Goal: Transaction & Acquisition: Subscribe to service/newsletter

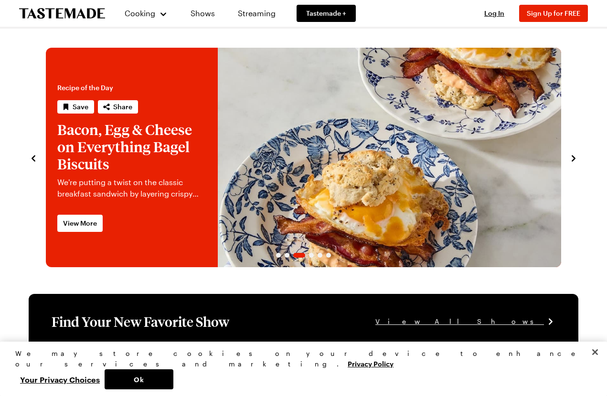
click at [573, 163] on icon "navigate to next item" at bounding box center [574, 159] width 10 height 10
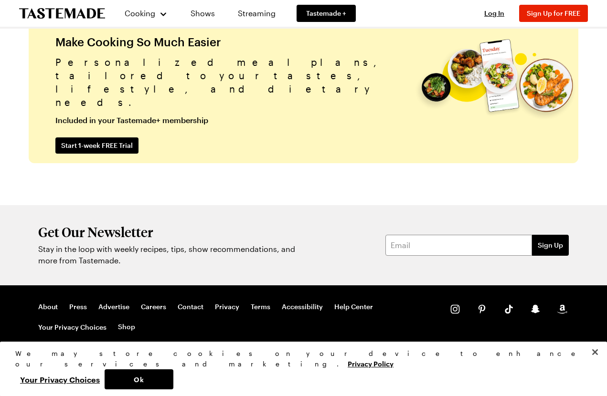
scroll to position [2298, 0]
click at [594, 363] on button "Close" at bounding box center [594, 352] width 21 height 21
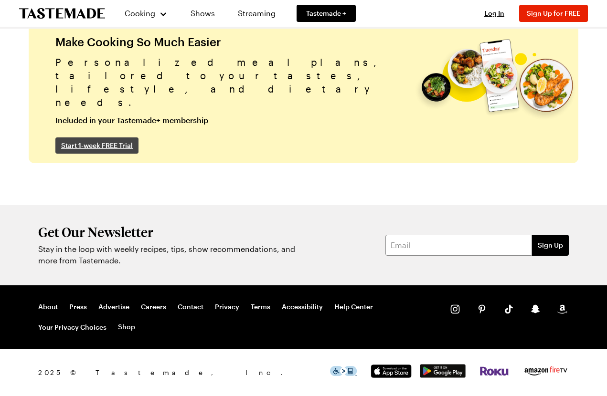
click at [117, 146] on span "Start 1-week FREE Trial" at bounding box center [97, 146] width 72 height 10
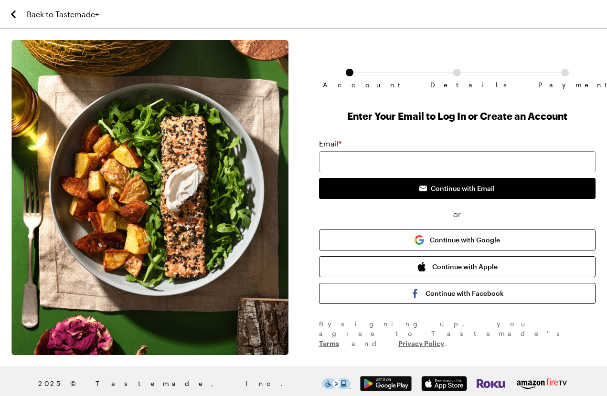
click at [39, 15] on span "Back to Tastemade+" at bounding box center [63, 14] width 72 height 11
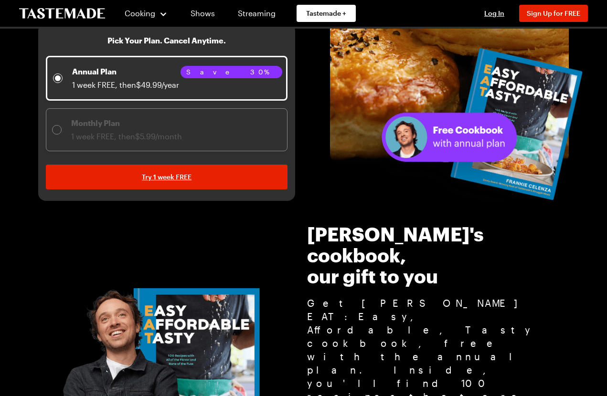
scroll to position [244, 0]
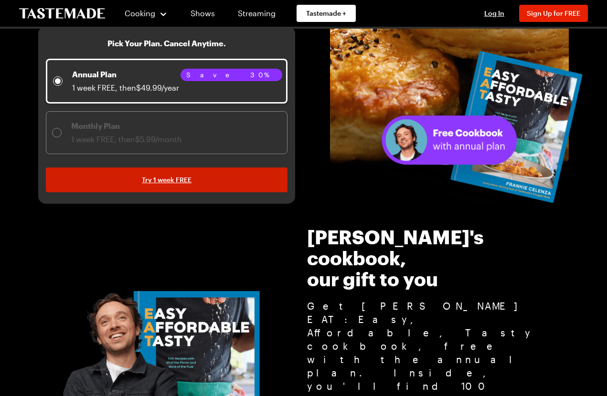
click at [142, 182] on span "Try 1 week FREE" at bounding box center [167, 180] width 50 height 10
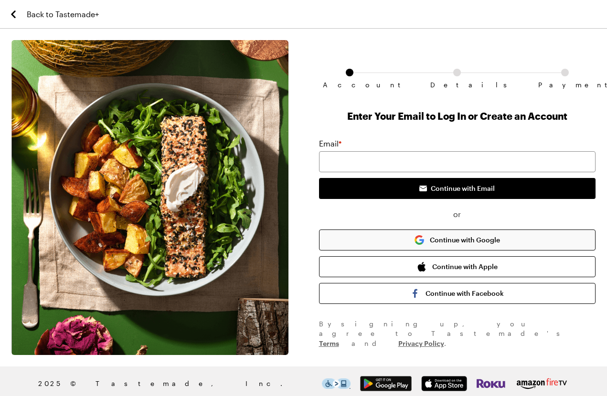
click at [385, 230] on button "Continue with Google" at bounding box center [457, 240] width 277 height 21
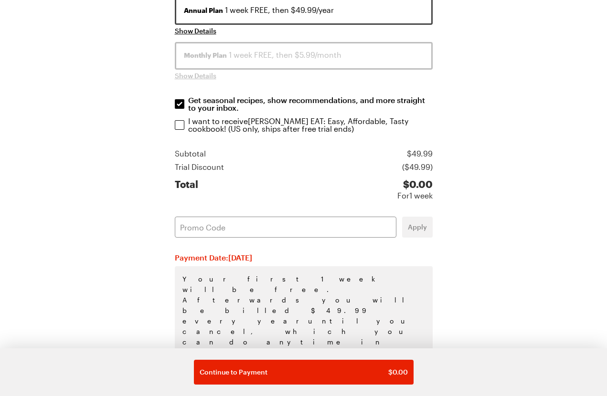
scroll to position [173, 0]
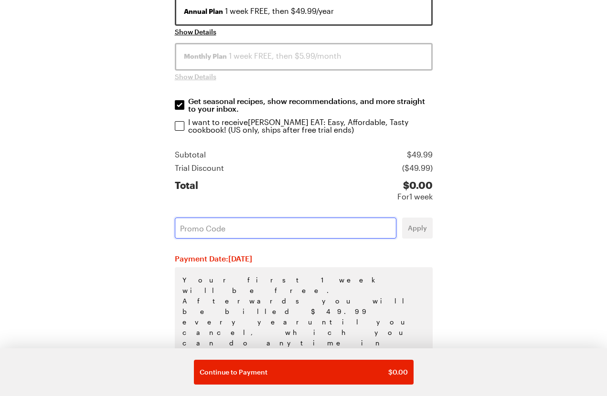
click at [293, 232] on input "text" at bounding box center [286, 228] width 222 height 21
paste input "T2UC6EBN"
type input "T2UC6EBN"
click at [409, 231] on span "Apply" at bounding box center [417, 228] width 19 height 10
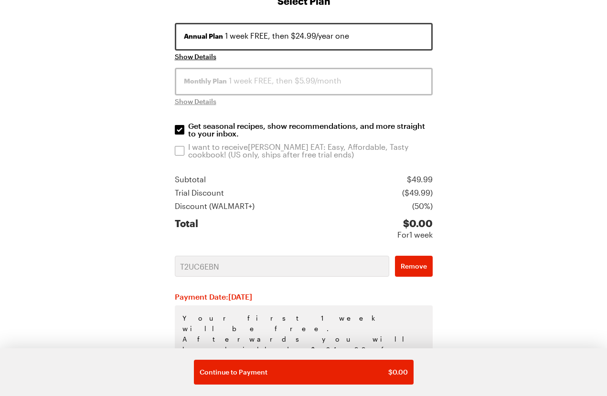
scroll to position [149, 0]
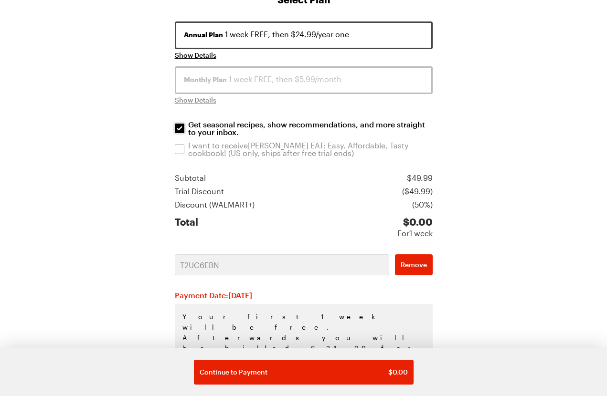
click at [182, 127] on input "Get seasonal recipes, show recommendations, and more straight to your inbox. Ge…" at bounding box center [180, 129] width 10 height 10
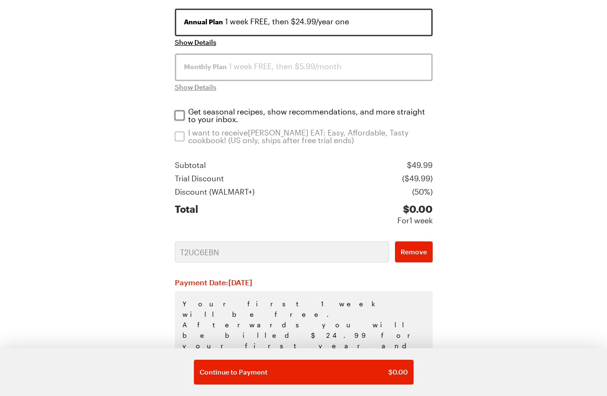
scroll to position [166, 0]
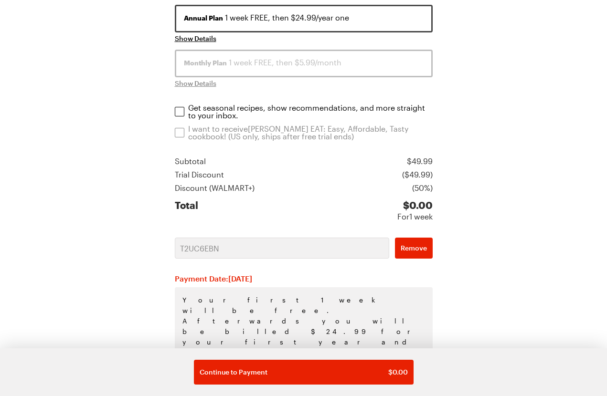
click at [187, 132] on label "I want to receive [PERSON_NAME] EAT: Easy, Affordable, Tasty cookbook ! (US onl…" at bounding box center [304, 132] width 258 height 15
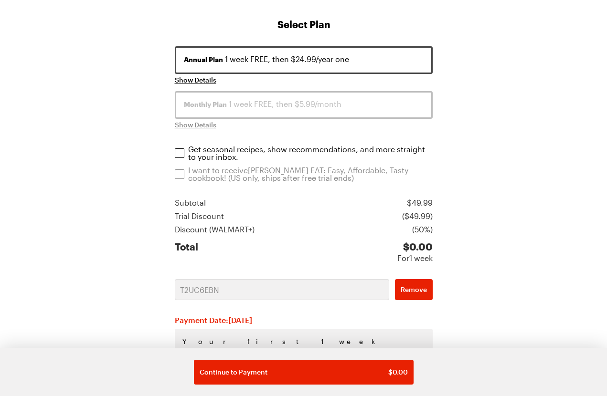
scroll to position [129, 0]
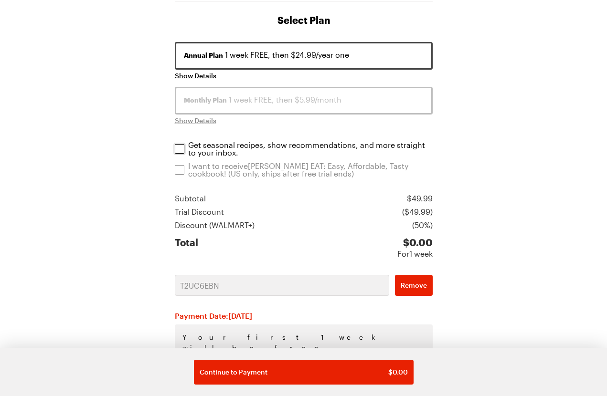
click at [182, 148] on input "Get seasonal recipes, show recommendations, and more straight to your inbox. Ge…" at bounding box center [180, 149] width 10 height 10
click at [185, 150] on label "Get seasonal recipes, show recommendations, and more straight to your inbox. Ge…" at bounding box center [304, 148] width 258 height 15
click at [184, 150] on input "Get seasonal recipes, show recommendations, and more straight to your inbox. Ge…" at bounding box center [180, 149] width 10 height 10
checkbox input "false"
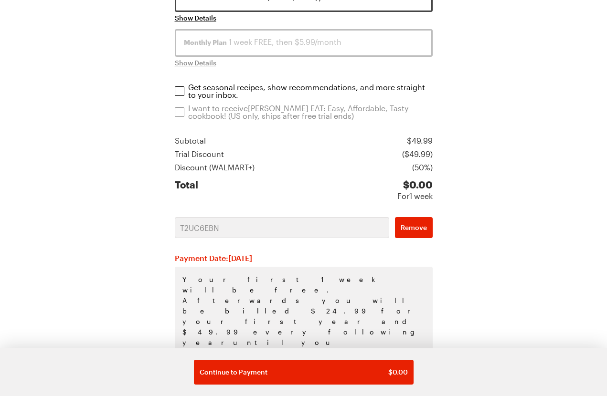
scroll to position [186, 0]
click at [302, 112] on p "I want to receive [PERSON_NAME] EAT: Easy, Affordable, Tasty cookbook ! (US onl…" at bounding box center [310, 112] width 245 height 15
